Goal: Task Accomplishment & Management: Use online tool/utility

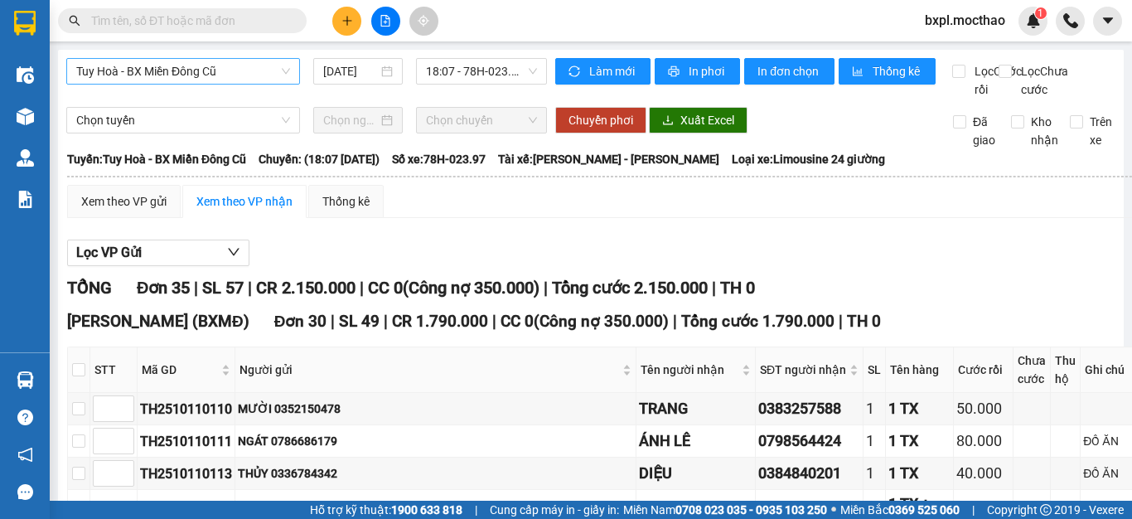
click at [246, 69] on span "Tuy Hoà - BX Miền Đông Cũ" at bounding box center [183, 71] width 214 height 25
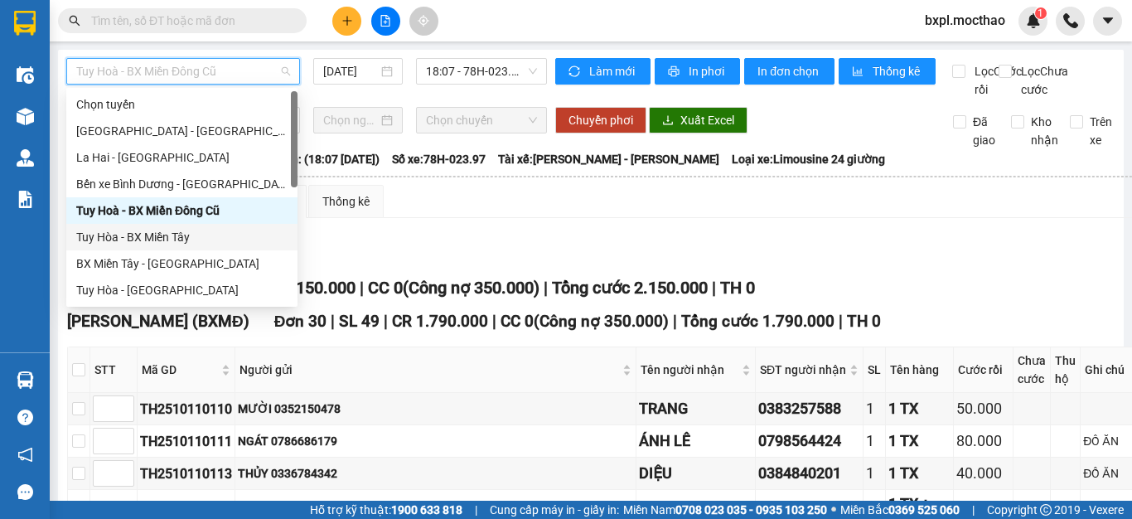
click at [162, 237] on div "Tuy Hòa - BX Miền Tây" at bounding box center [181, 237] width 211 height 18
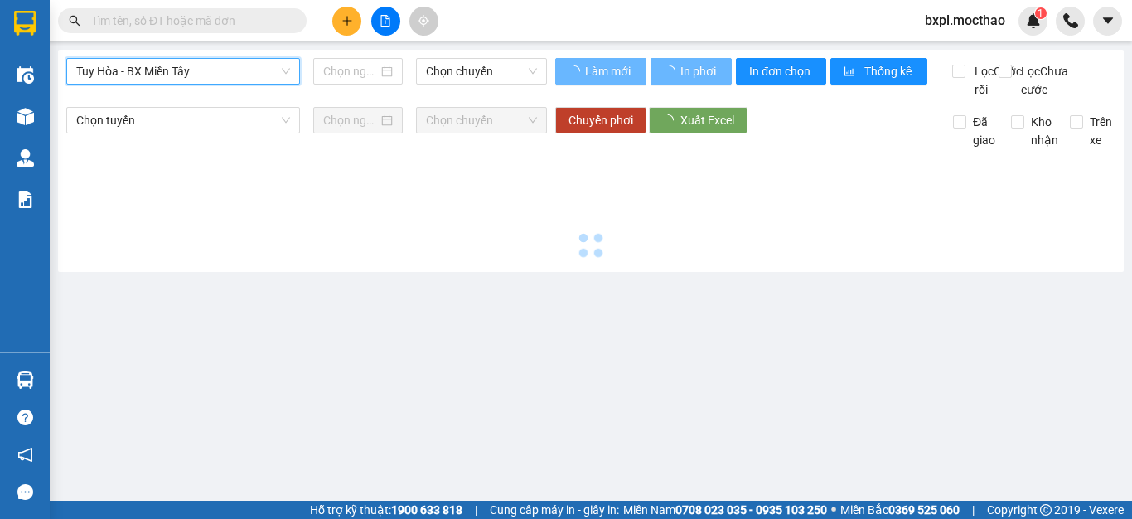
type input "[DATE]"
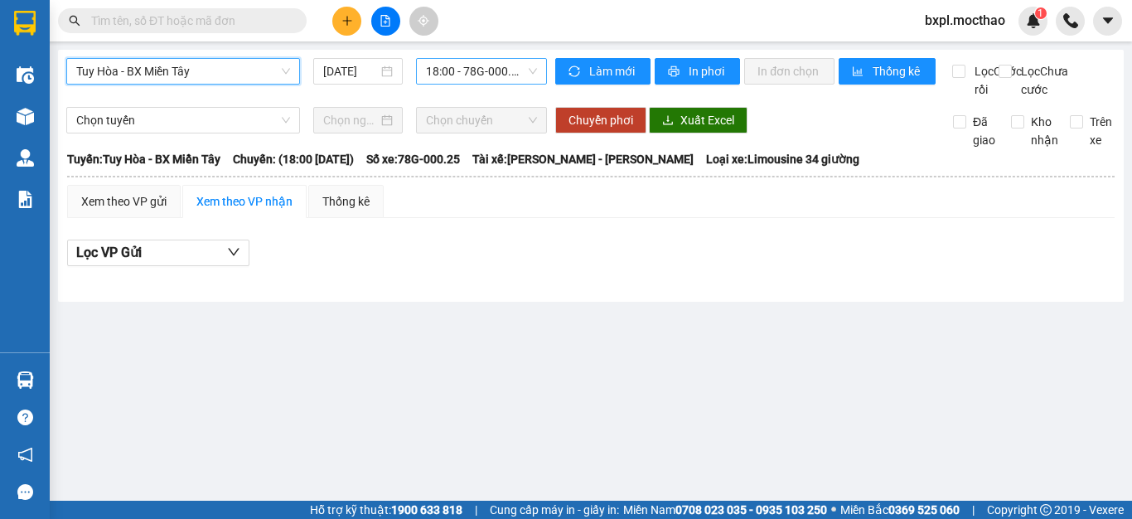
click at [468, 75] on span "18:00 - 78G-000.25" at bounding box center [481, 71] width 111 height 25
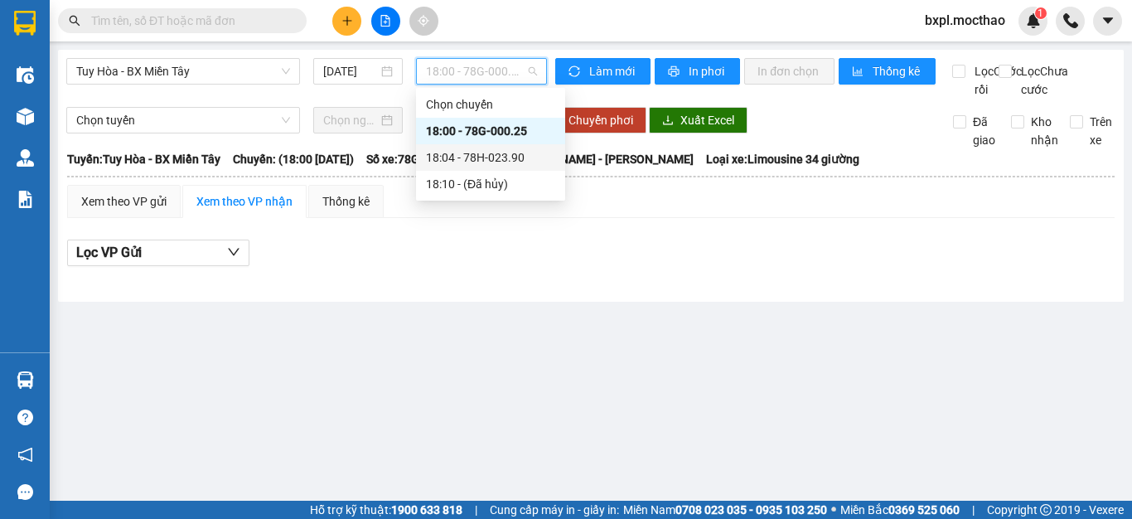
click at [476, 155] on div "18:04 - 78H-023.90" at bounding box center [490, 157] width 129 height 18
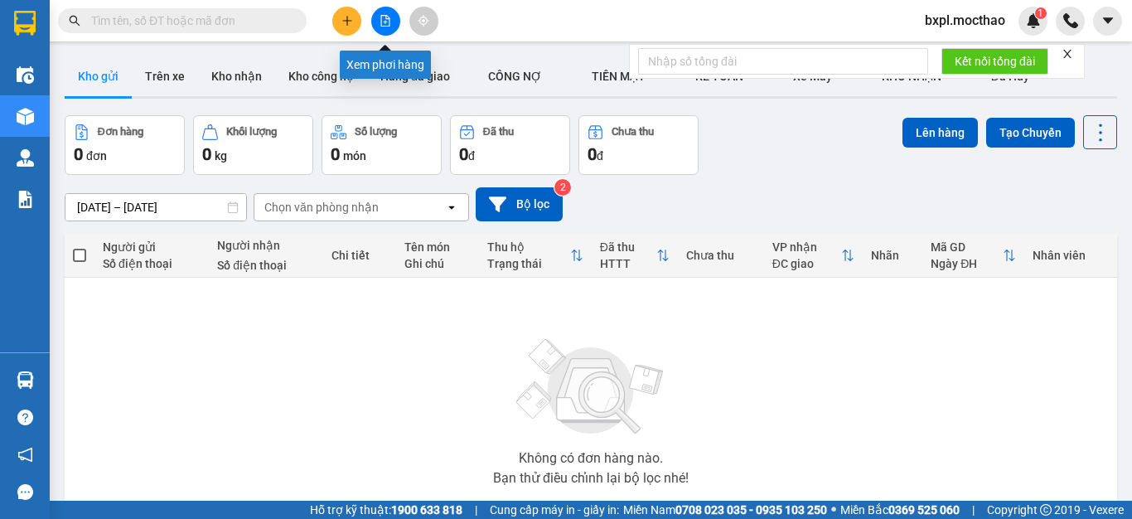
click at [382, 20] on icon "file-add" at bounding box center [385, 21] width 12 height 12
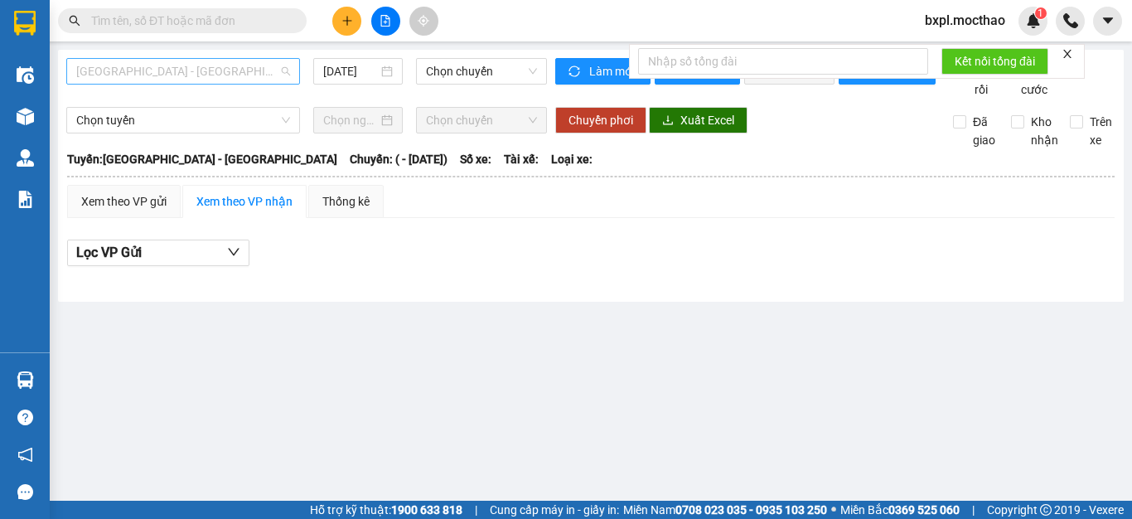
click at [156, 73] on span "[GEOGRAPHIC_DATA] - [GEOGRAPHIC_DATA]" at bounding box center [183, 71] width 214 height 25
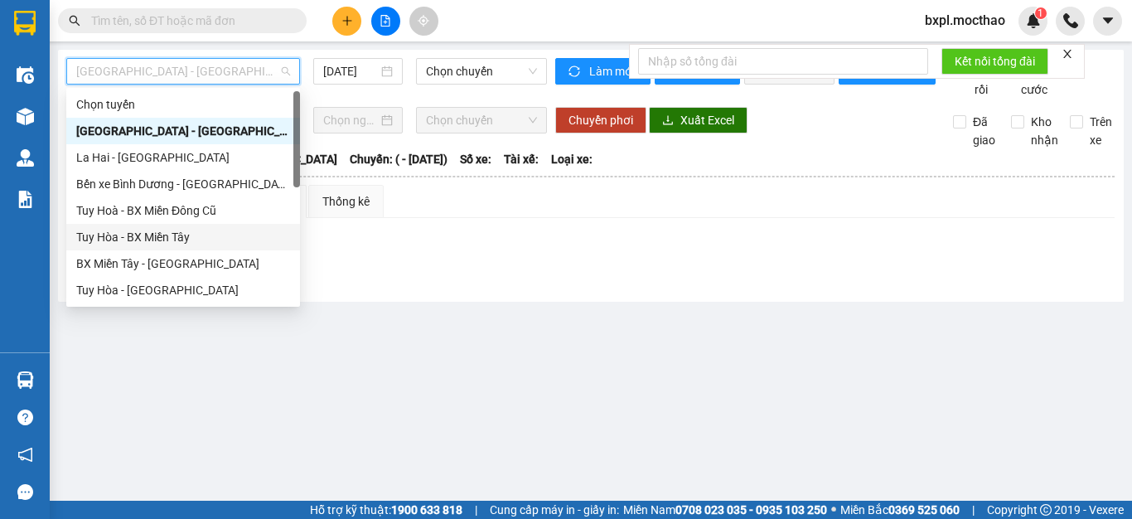
click at [152, 238] on div "Tuy Hòa - BX Miền Tây" at bounding box center [183, 237] width 214 height 18
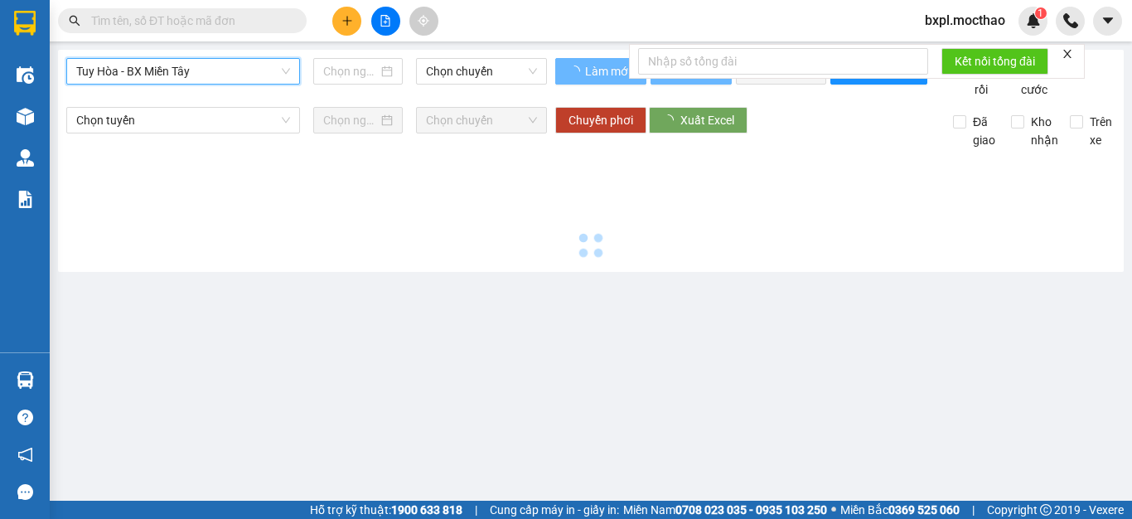
type input "[DATE]"
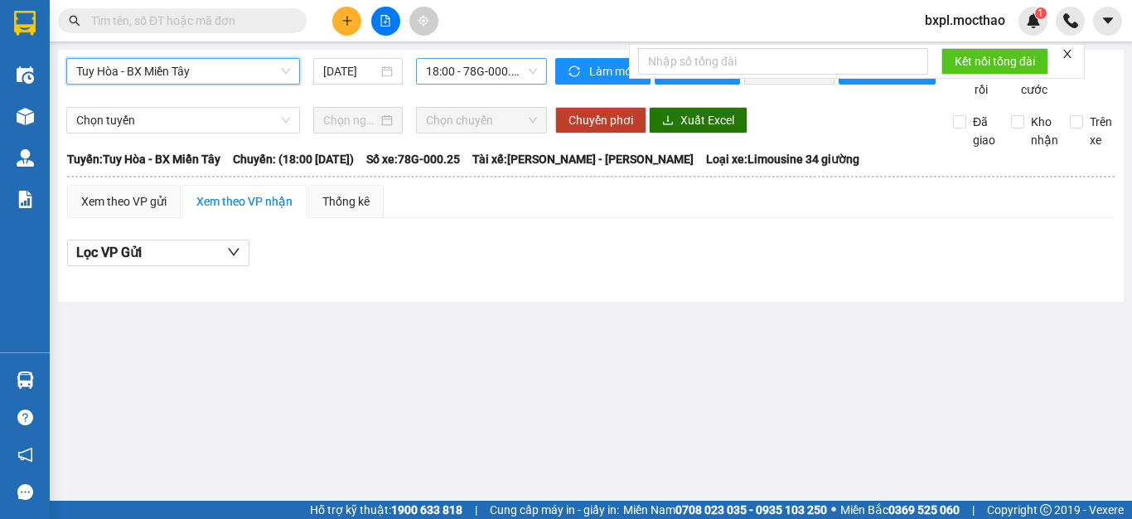
click at [465, 75] on span "18:00 - 78G-000.25" at bounding box center [481, 71] width 111 height 25
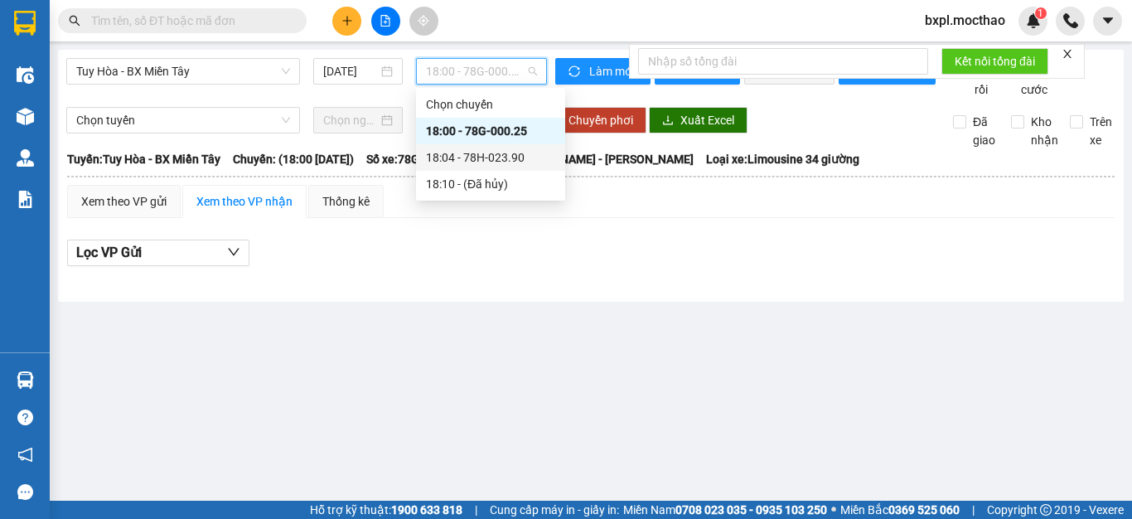
click at [486, 158] on div "18:04 - 78H-023.90" at bounding box center [490, 157] width 129 height 18
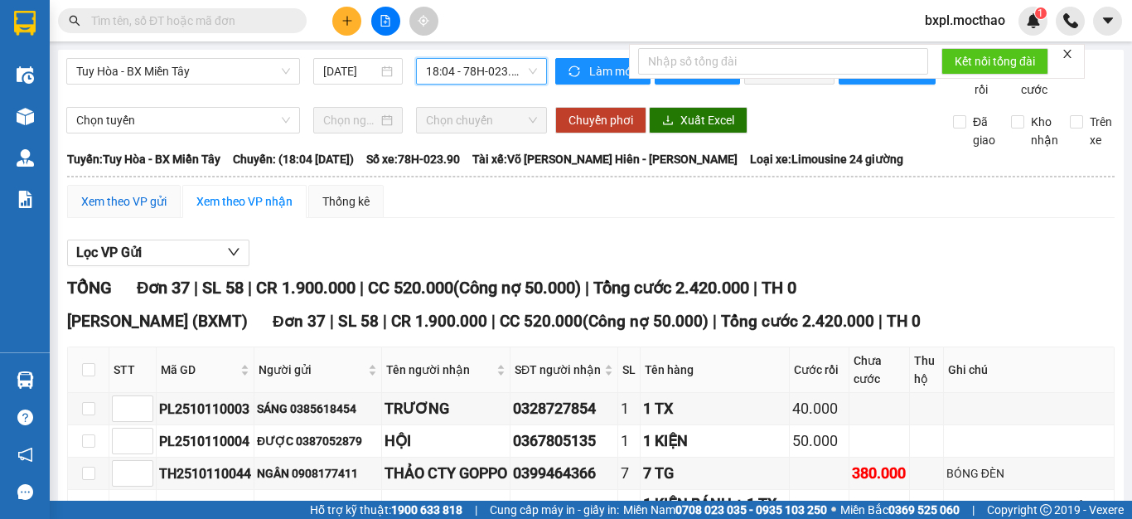
click at [110, 210] on div "Xem theo VP gửi" at bounding box center [123, 201] width 85 height 18
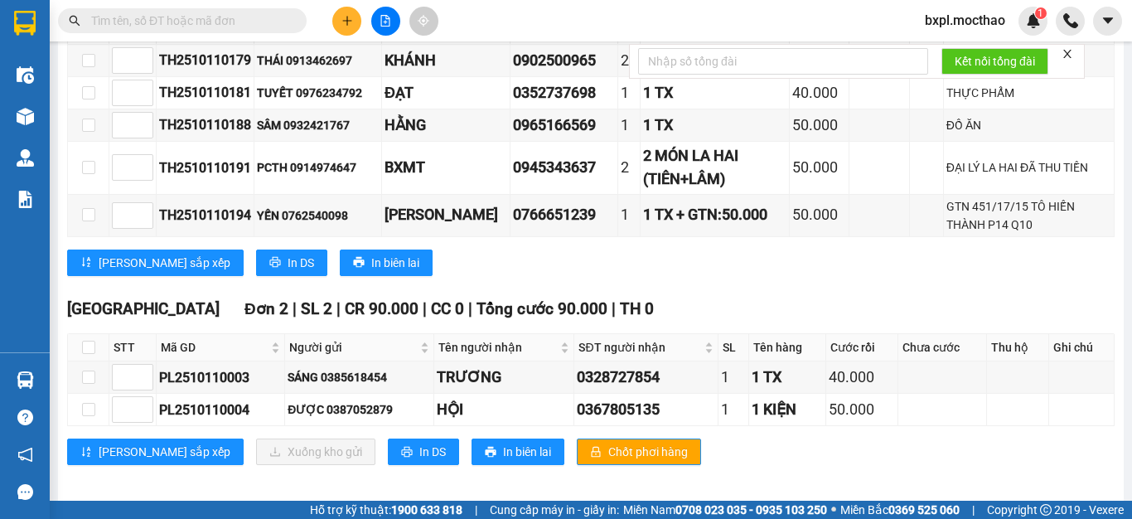
scroll to position [1494, 0]
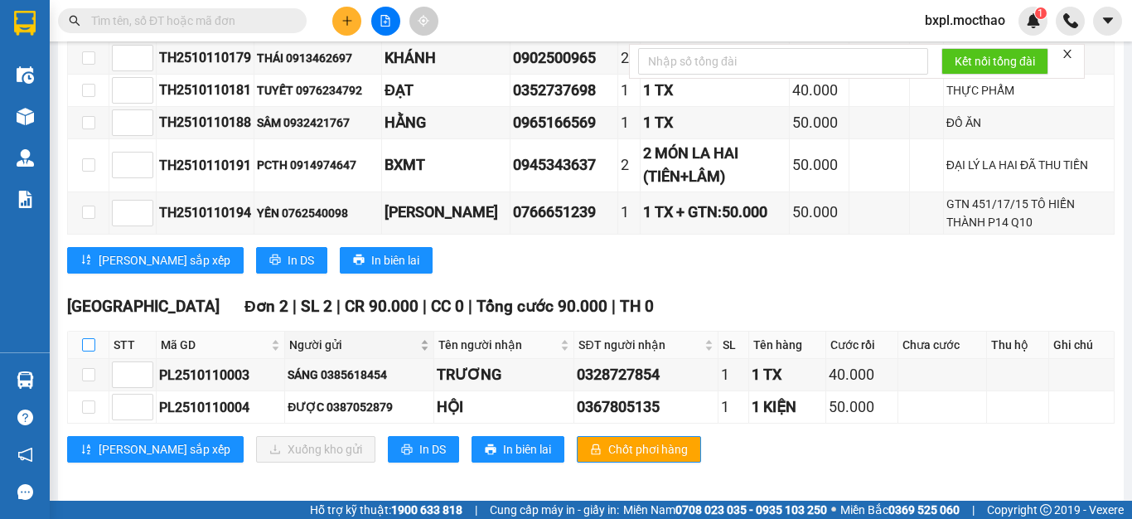
drag, startPoint x: 87, startPoint y: 336, endPoint x: 286, endPoint y: 332, distance: 198.8
click at [87, 338] on input "checkbox" at bounding box center [88, 344] width 13 height 13
checkbox input "true"
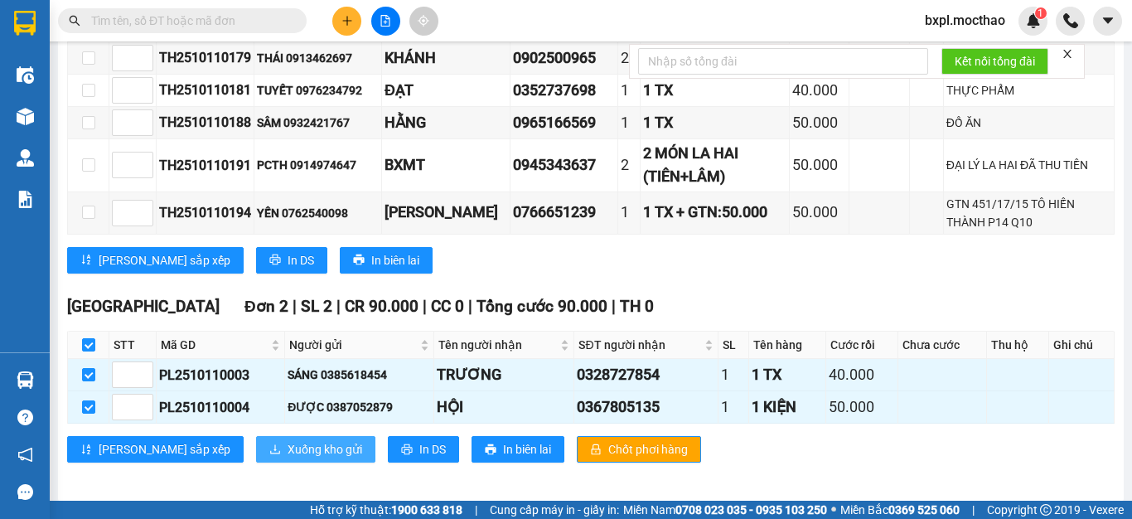
click at [287, 440] on span "Xuống kho gửi" at bounding box center [324, 449] width 75 height 18
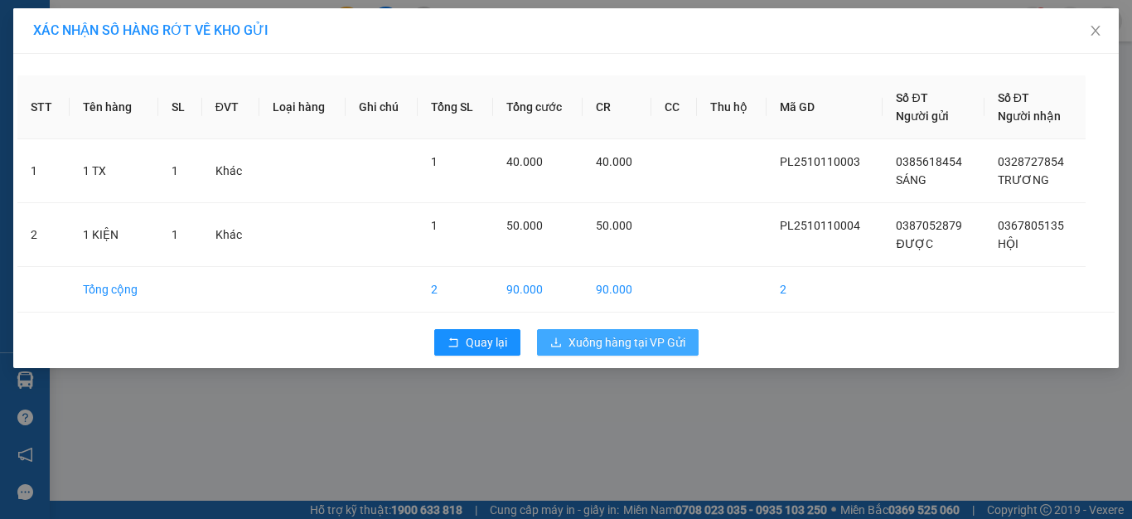
click at [608, 344] on span "Xuống hàng tại VP Gửi" at bounding box center [626, 342] width 117 height 18
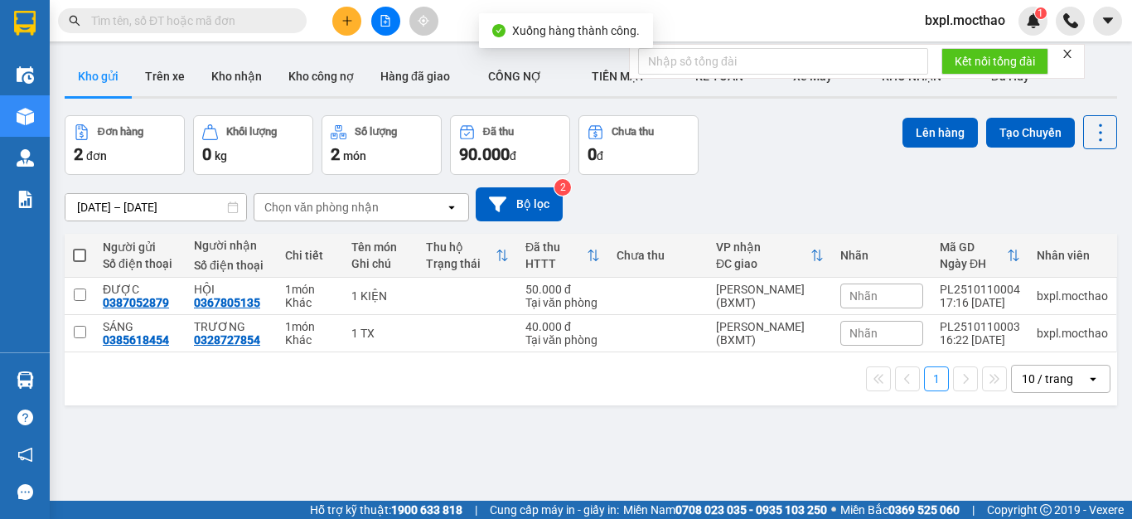
click at [76, 254] on span at bounding box center [79, 255] width 13 height 13
click at [80, 247] on input "checkbox" at bounding box center [80, 247] width 0 height 0
checkbox input "true"
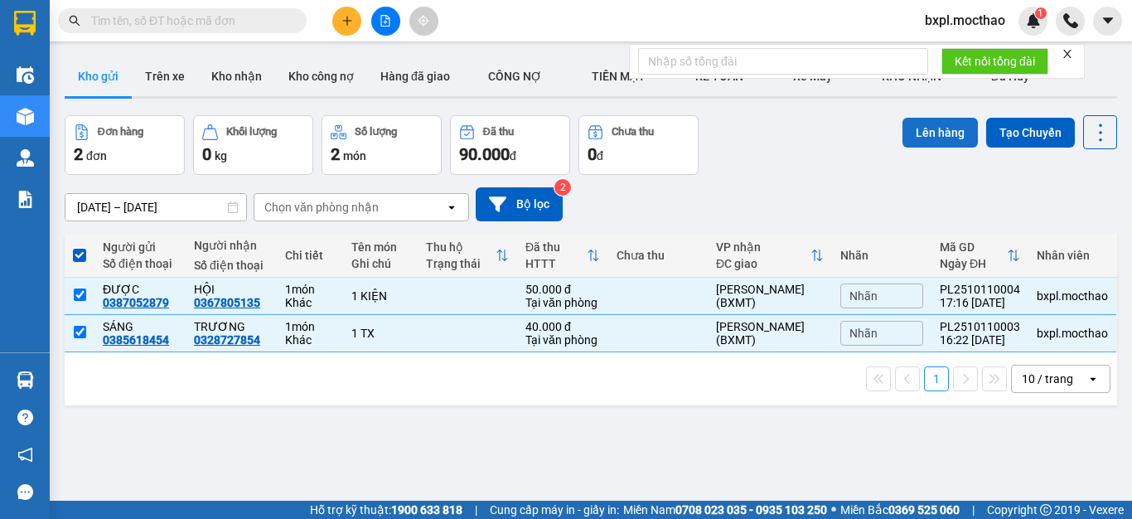
click at [924, 133] on button "Lên hàng" at bounding box center [939, 133] width 75 height 30
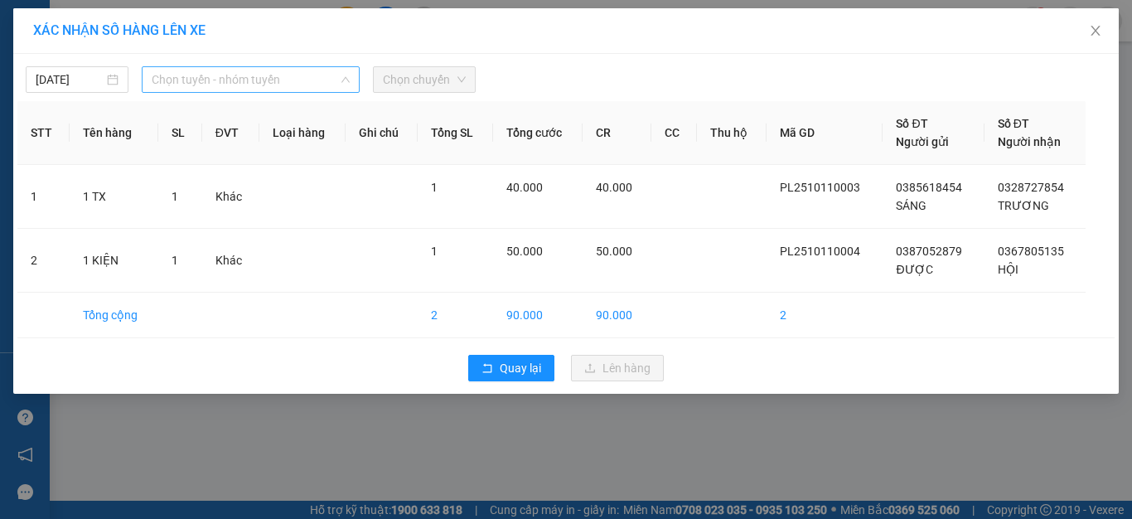
click at [206, 84] on span "Chọn tuyến - nhóm tuyến" at bounding box center [251, 79] width 198 height 25
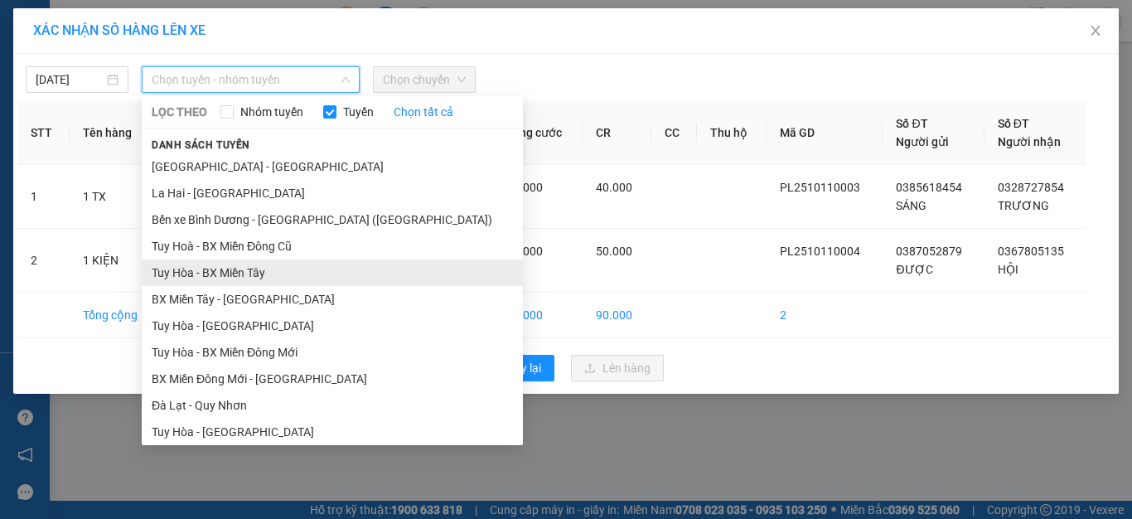
click at [252, 275] on li "Tuy Hòa - BX Miền Tây" at bounding box center [332, 272] width 381 height 27
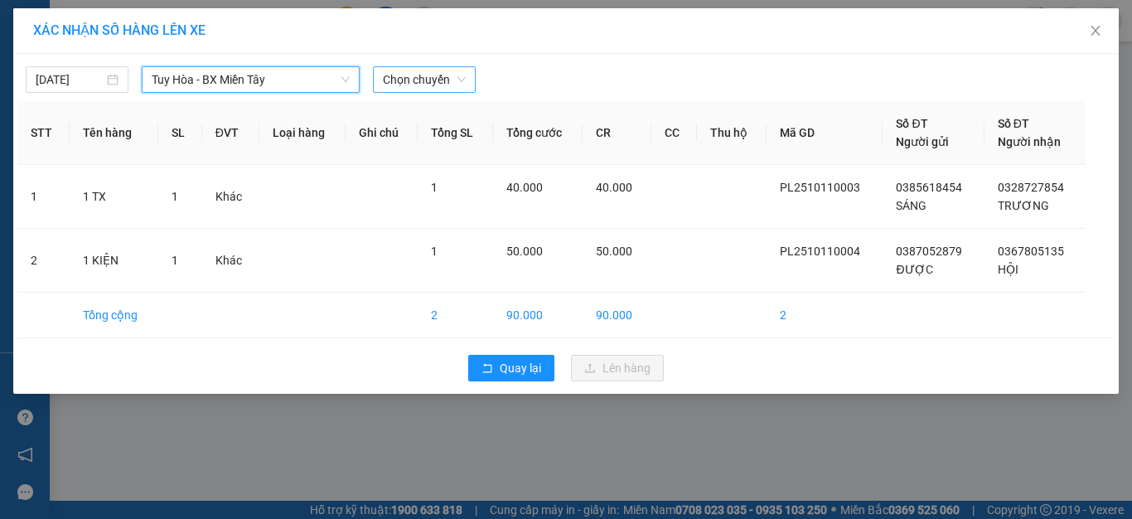
click at [411, 83] on span "Chọn chuyến" at bounding box center [424, 79] width 83 height 25
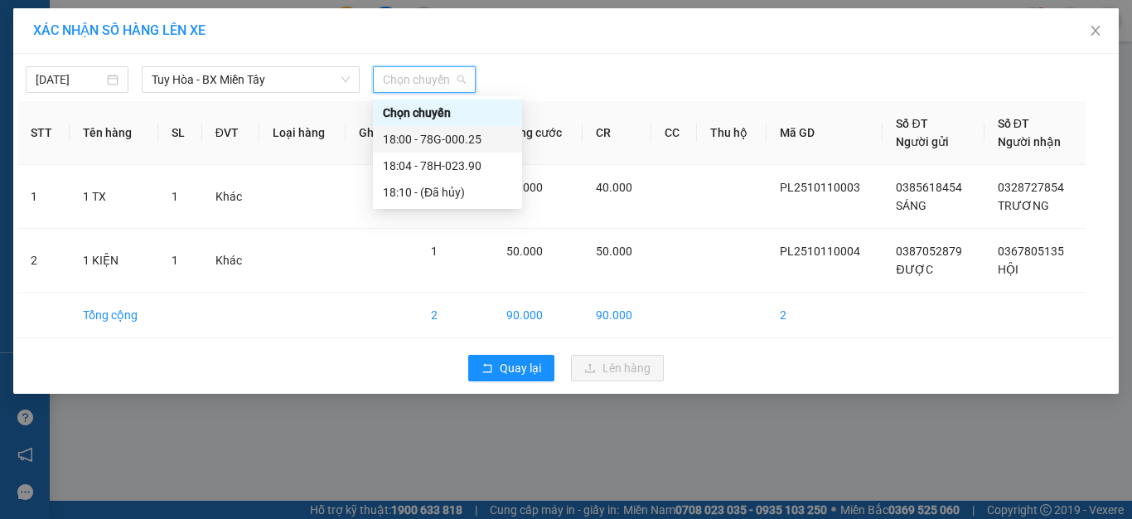
click at [438, 137] on div "18:00 - 78G-000.25" at bounding box center [447, 139] width 129 height 18
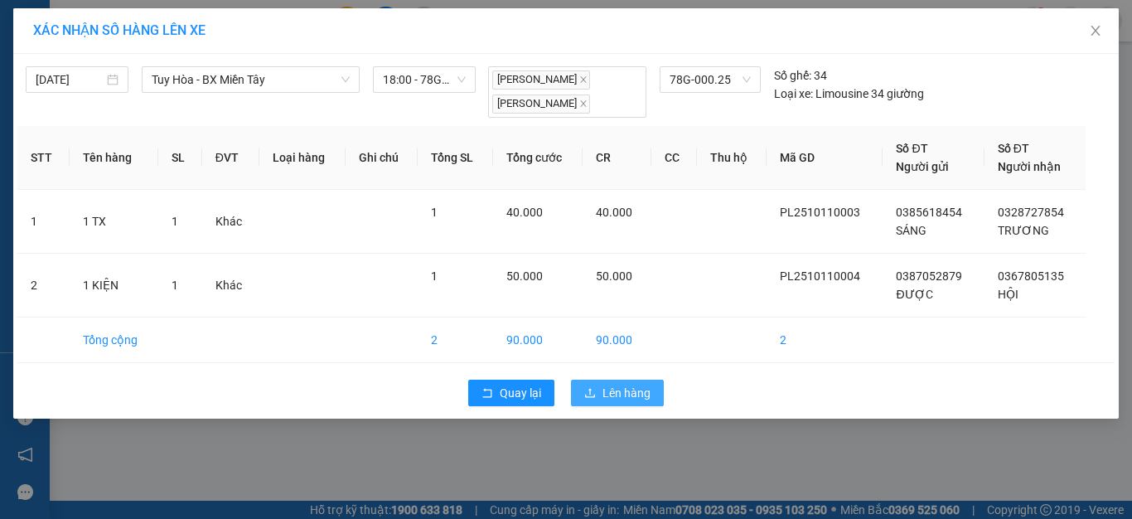
click at [629, 389] on span "Lên hàng" at bounding box center [626, 393] width 48 height 18
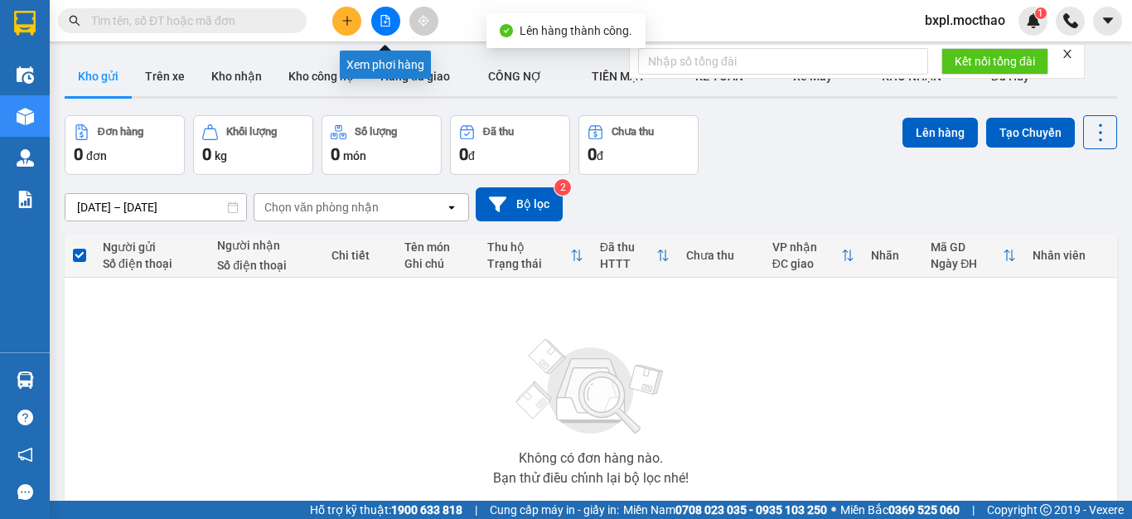
click at [380, 19] on icon "file-add" at bounding box center [385, 21] width 12 height 12
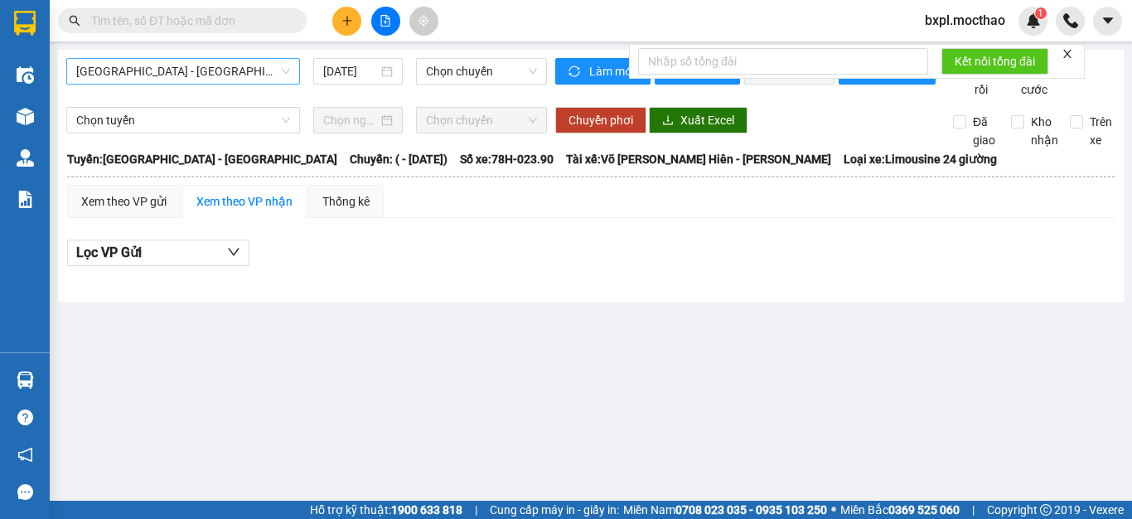
click at [192, 70] on span "[GEOGRAPHIC_DATA] - [GEOGRAPHIC_DATA]" at bounding box center [183, 71] width 214 height 25
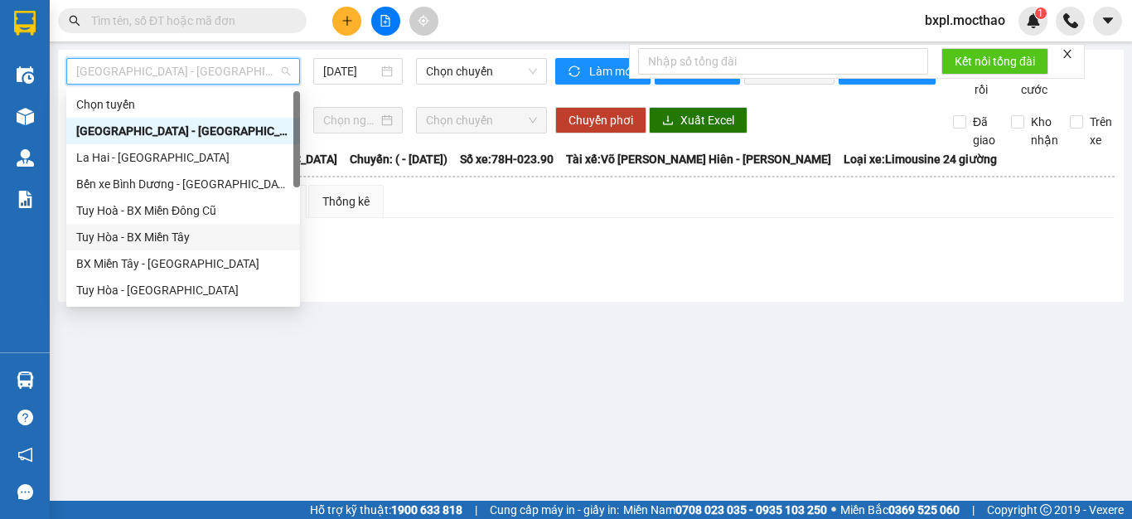
click at [156, 242] on div "Tuy Hòa - BX Miền Tây" at bounding box center [183, 237] width 214 height 18
type input "[DATE]"
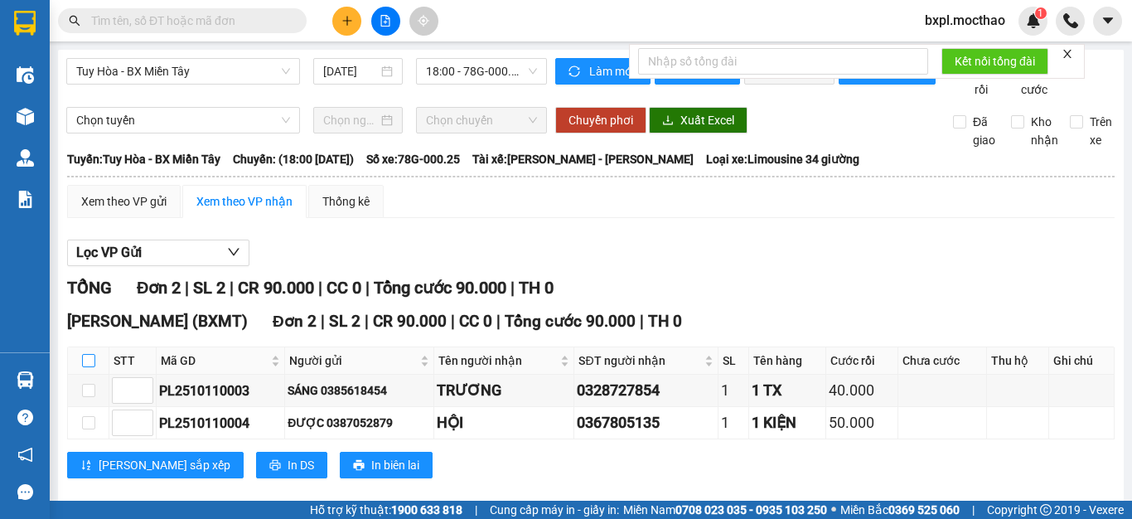
click at [88, 367] on input "checkbox" at bounding box center [88, 360] width 13 height 13
checkbox input "true"
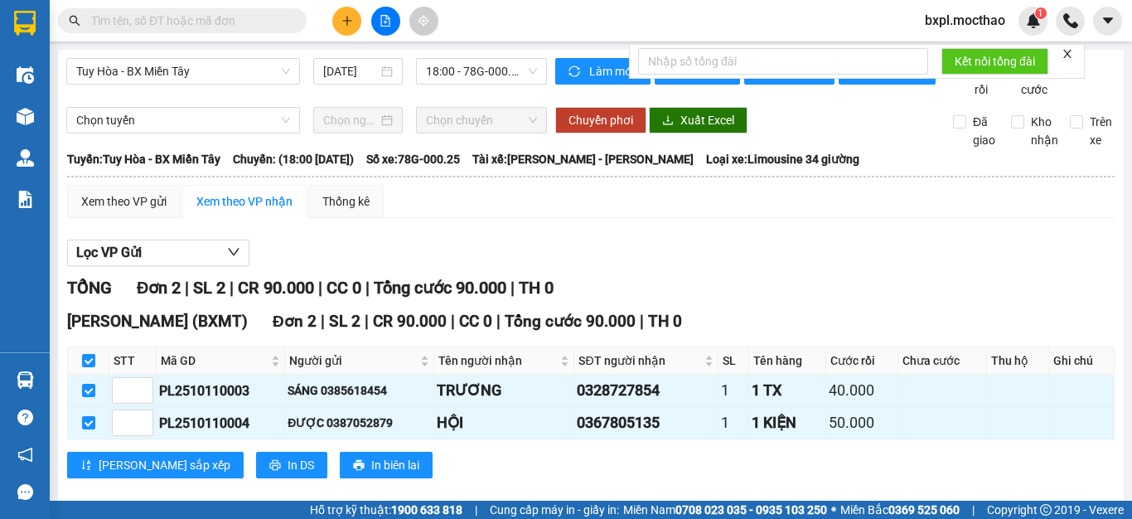
click at [1068, 52] on icon "close" at bounding box center [1067, 54] width 8 height 8
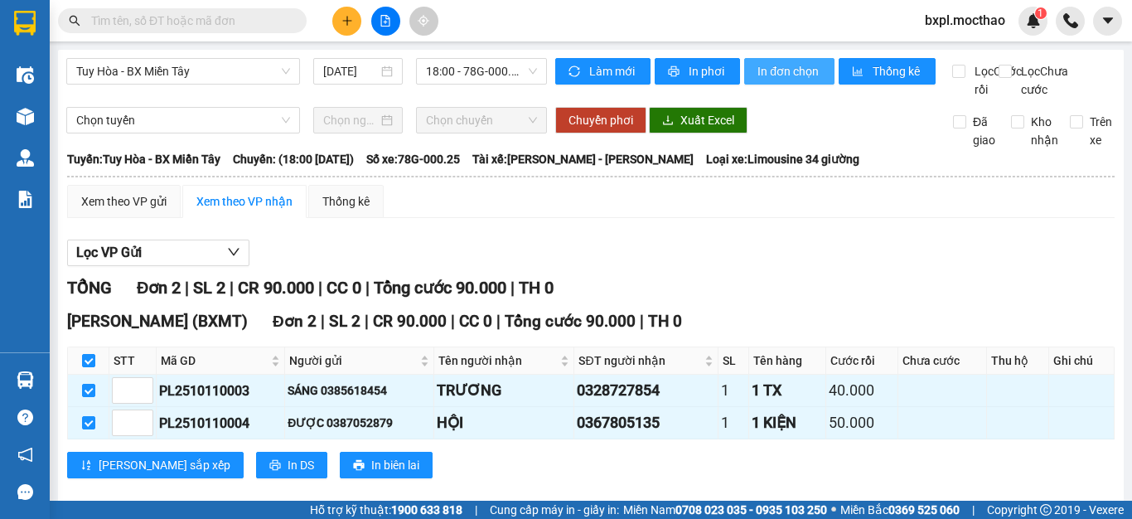
click at [771, 76] on span "In đơn chọn" at bounding box center [789, 71] width 64 height 18
